Goal: Find contact information: Find contact information

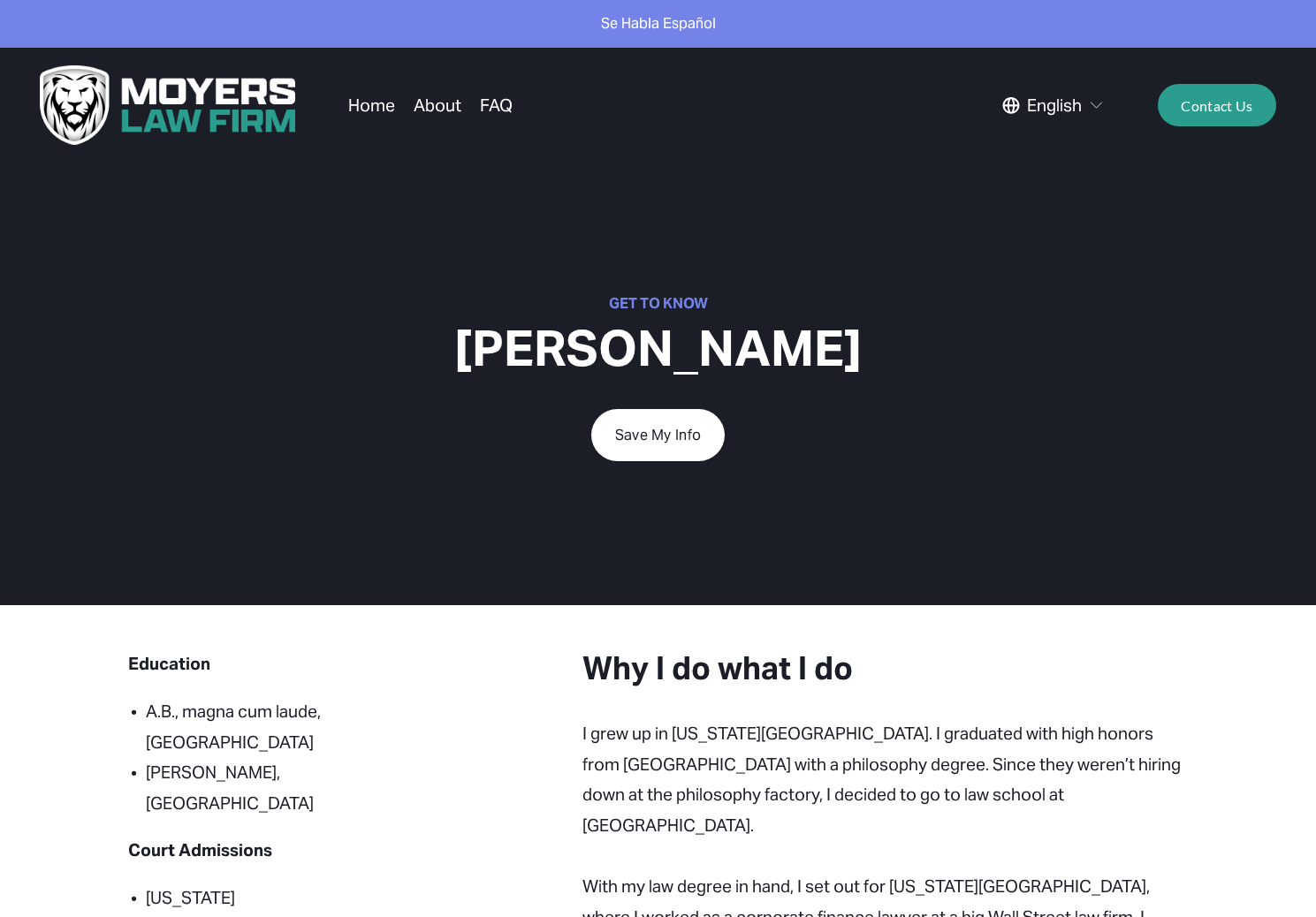
click at [420, 108] on link "About" at bounding box center [437, 105] width 48 height 34
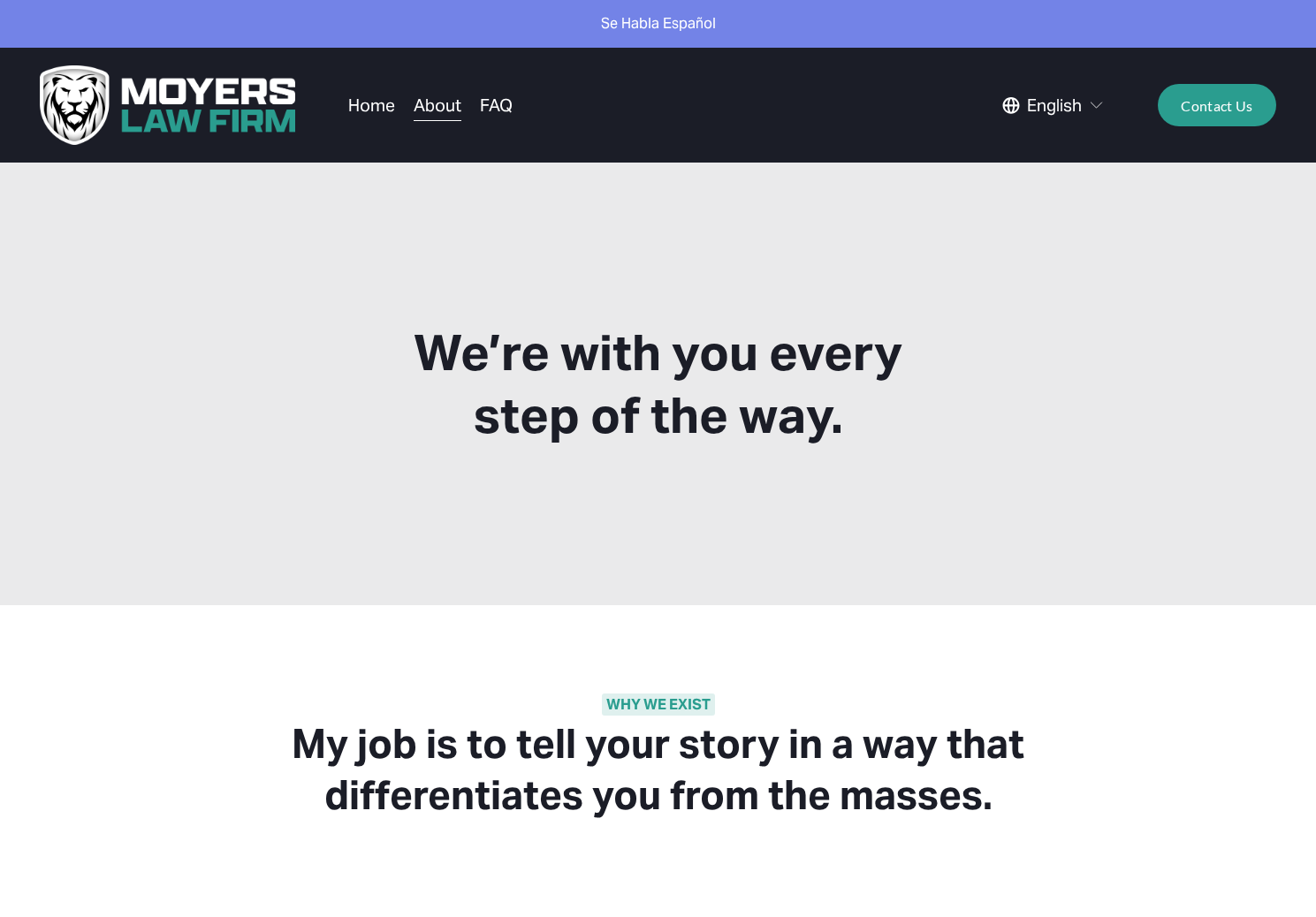
click at [189, 105] on img at bounding box center [168, 104] width 257 height 79
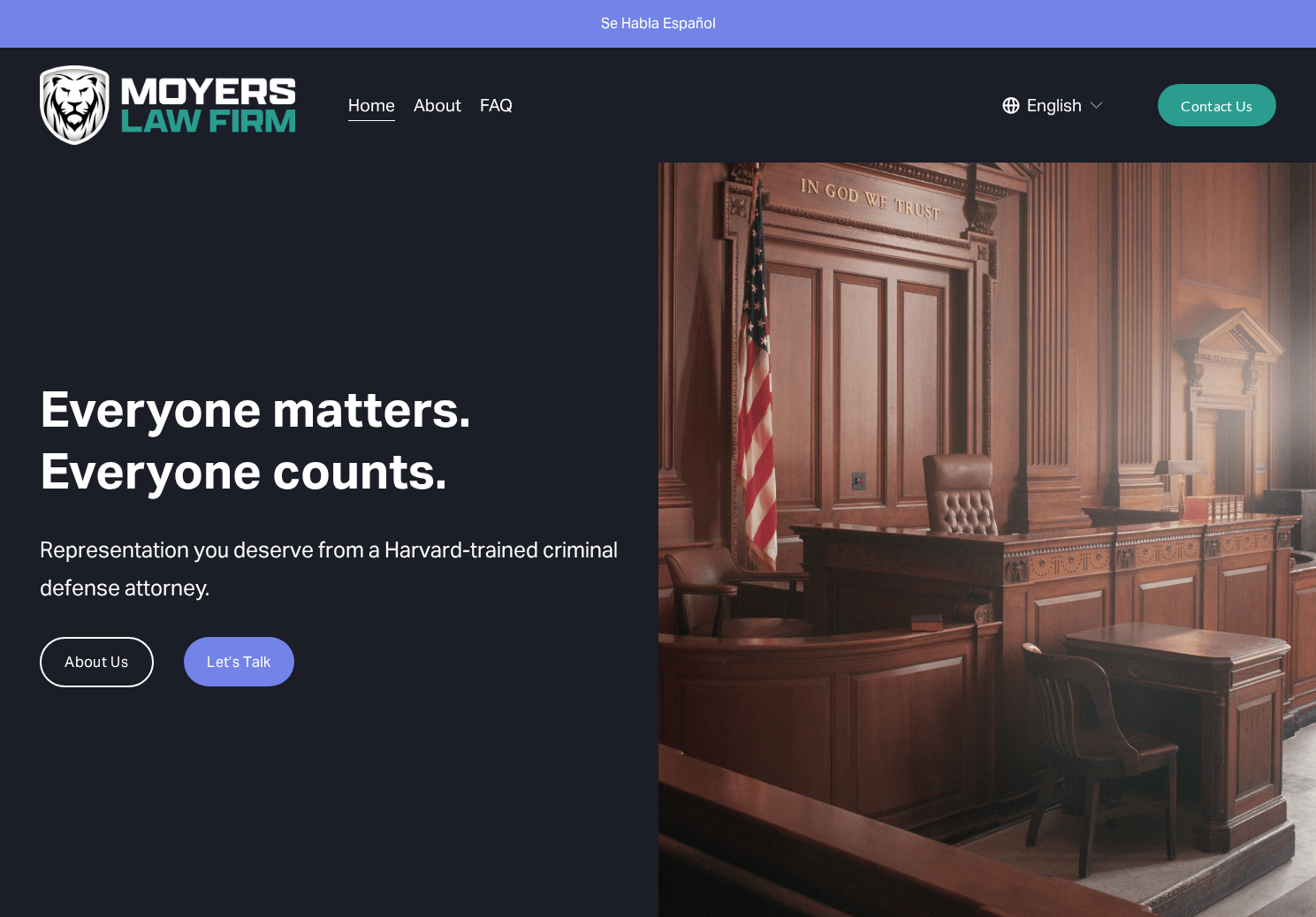
click at [1216, 108] on link "Contact Us" at bounding box center [1217, 105] width 119 height 43
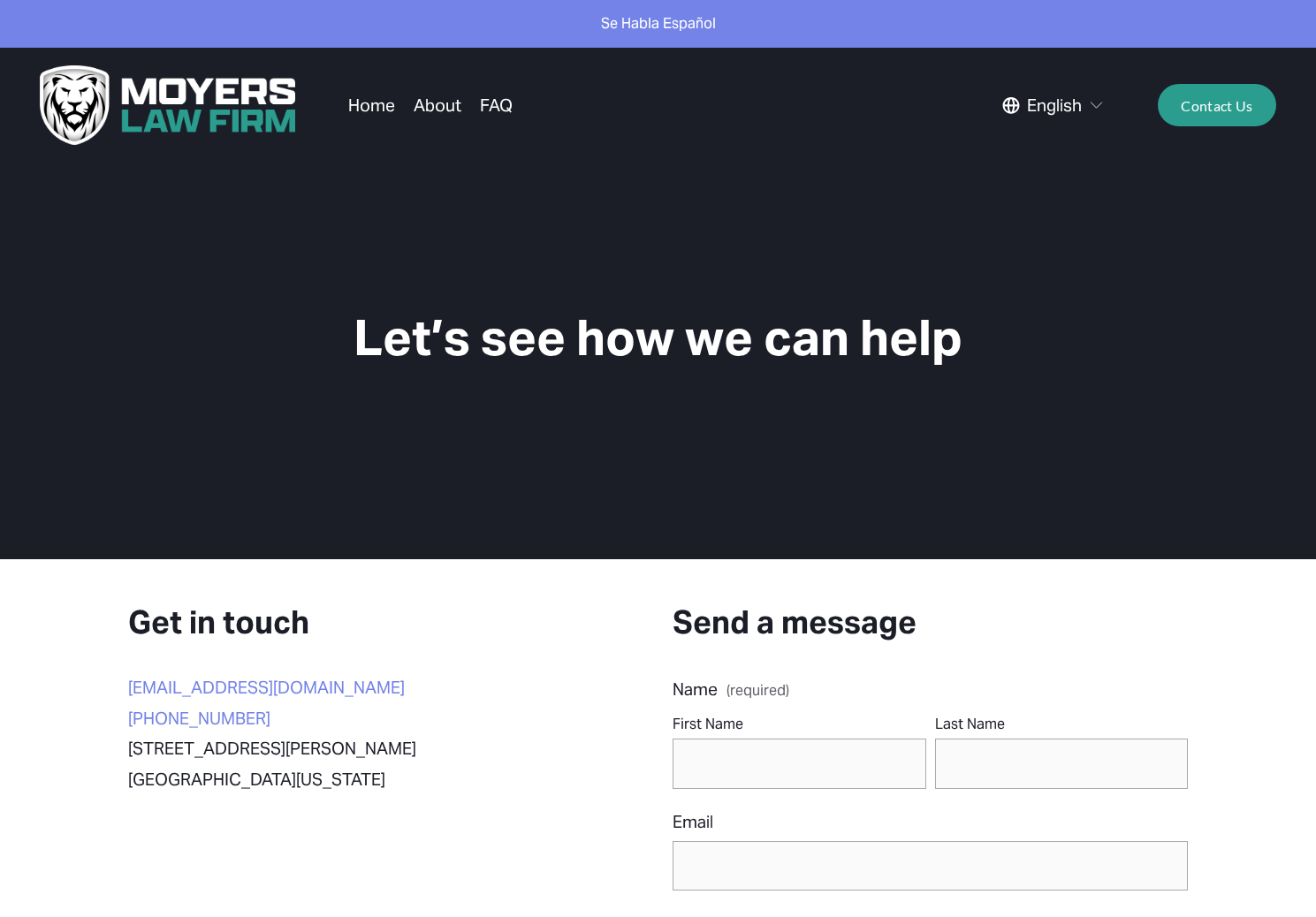
scroll to position [88, 0]
